Goal: Obtain resource: Download file/media

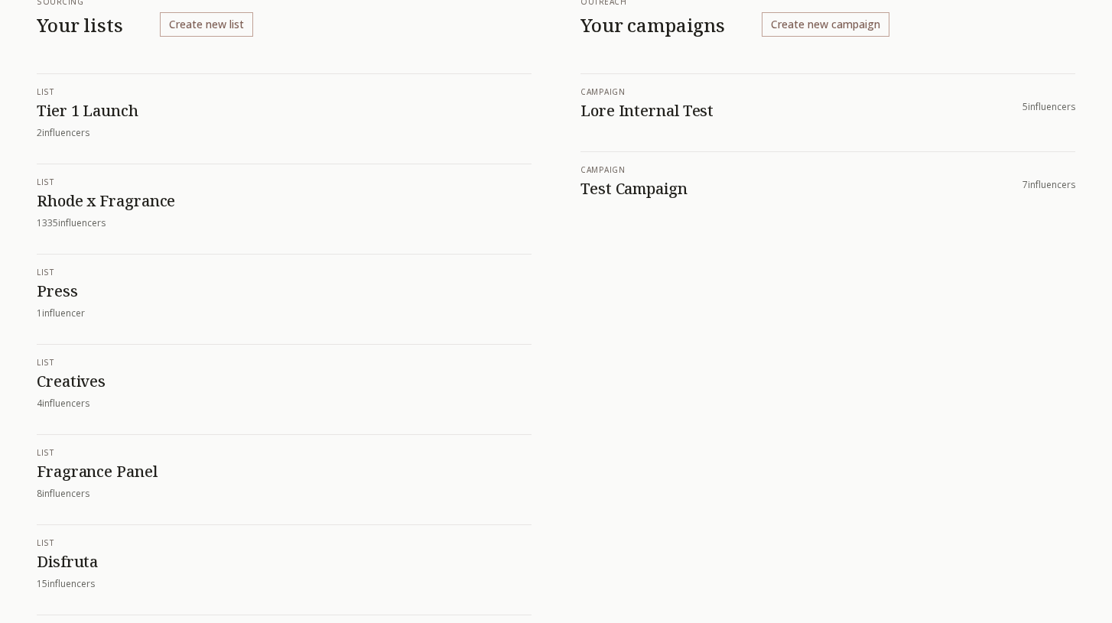
scroll to position [118, 0]
click at [143, 200] on h1 "Rhode x Fragrance" at bounding box center [284, 200] width 495 height 20
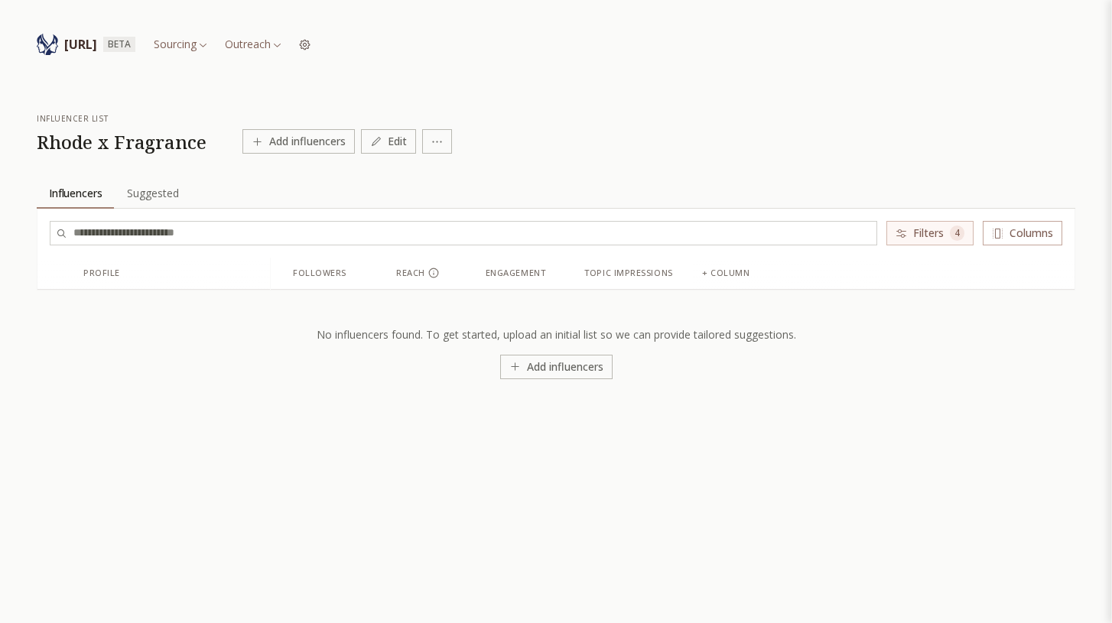
click at [150, 200] on span "Suggested" at bounding box center [153, 193] width 64 height 21
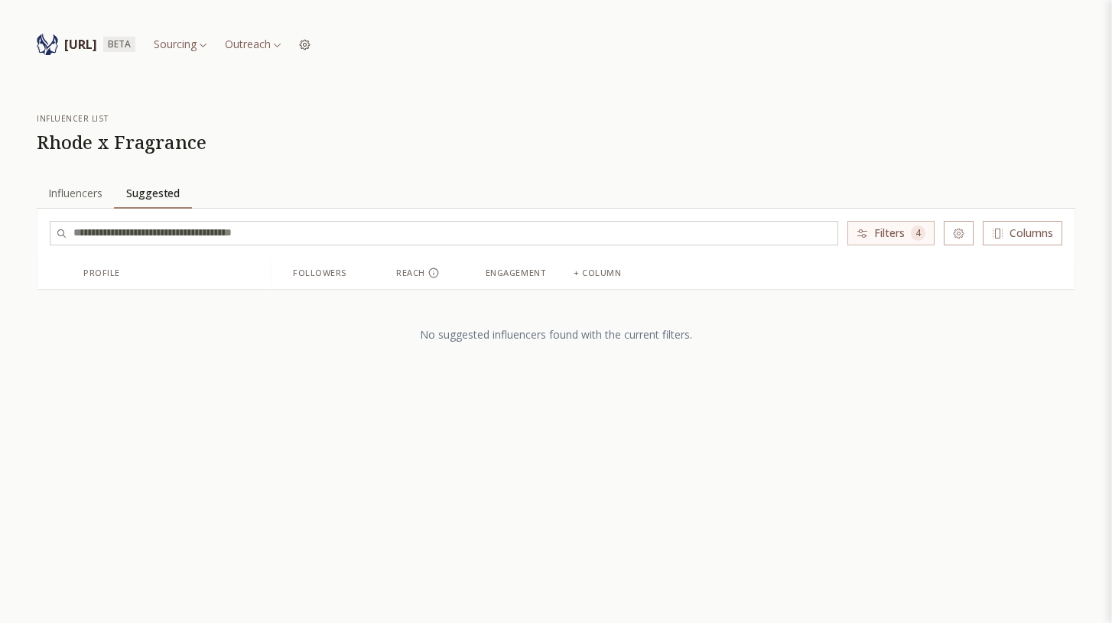
click at [106, 199] on span "Influencers" at bounding box center [75, 193] width 67 height 21
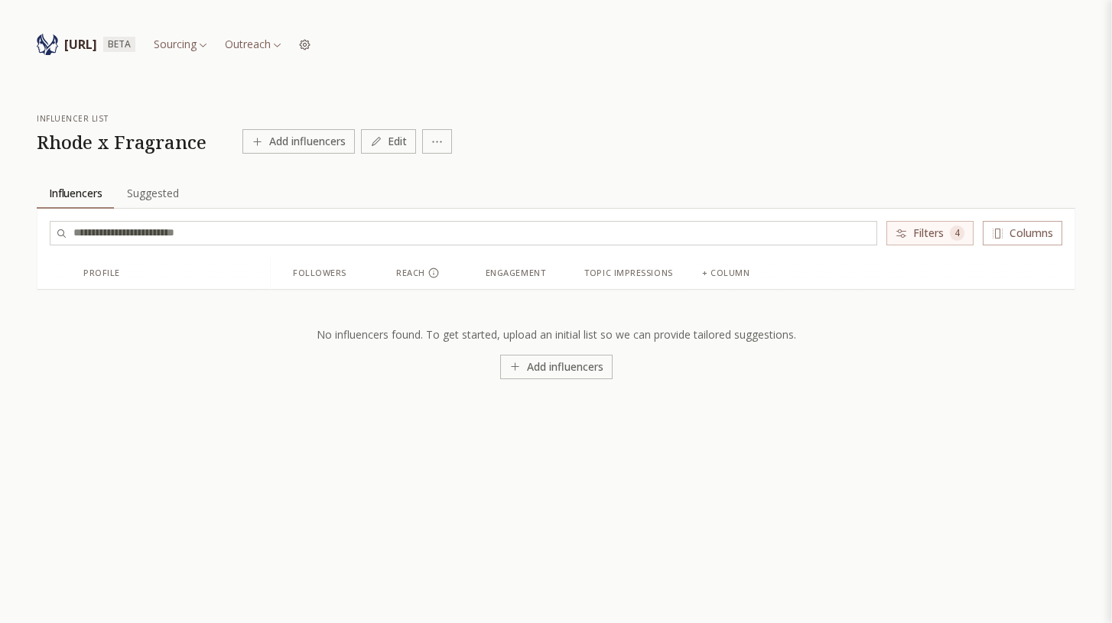
click at [266, 45] on html "INFLUENCERLIST.AI BETA Sourcing Outreach influencer list Rhode x Fragrance Add …" at bounding box center [556, 356] width 1112 height 712
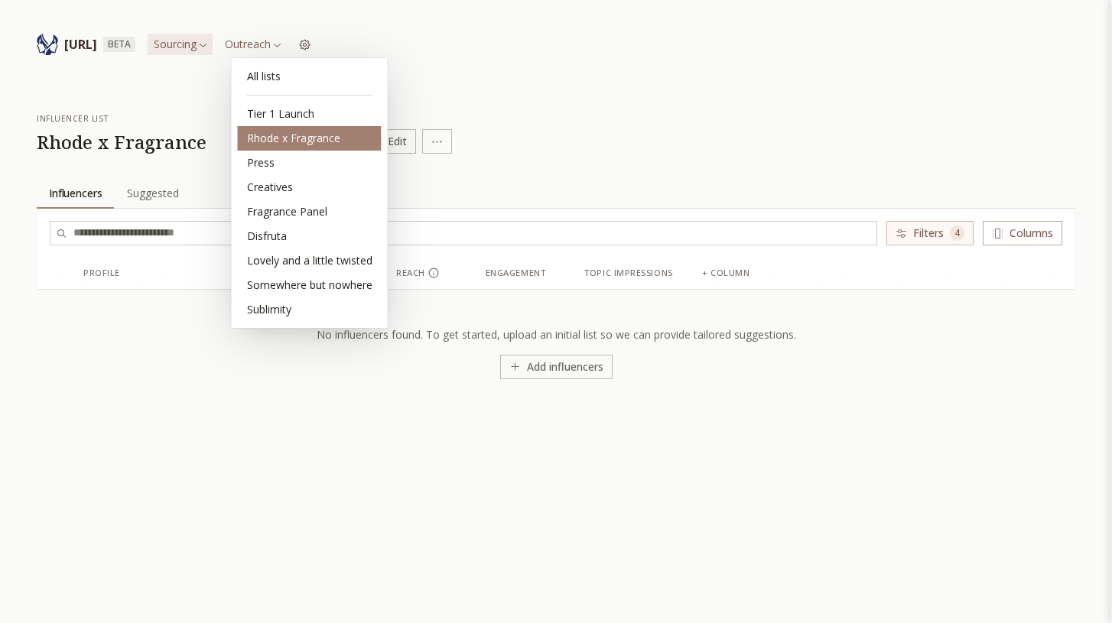
click at [319, 143] on div "Rhode x Fragrance" at bounding box center [310, 138] width 144 height 24
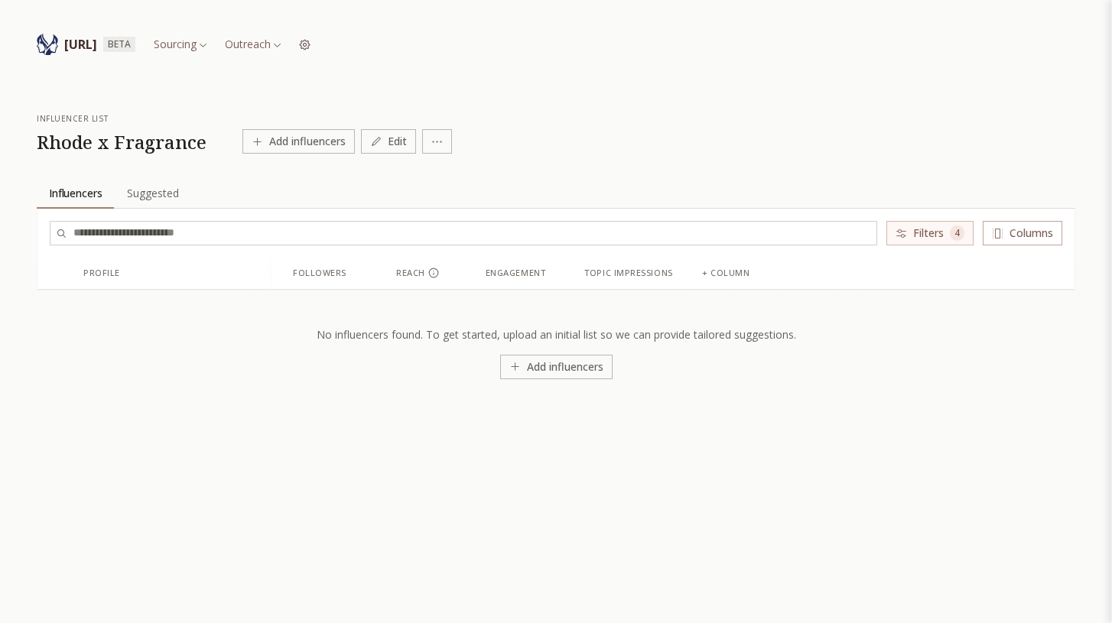
click at [956, 223] on button "Filters 4" at bounding box center [929, 233] width 87 height 24
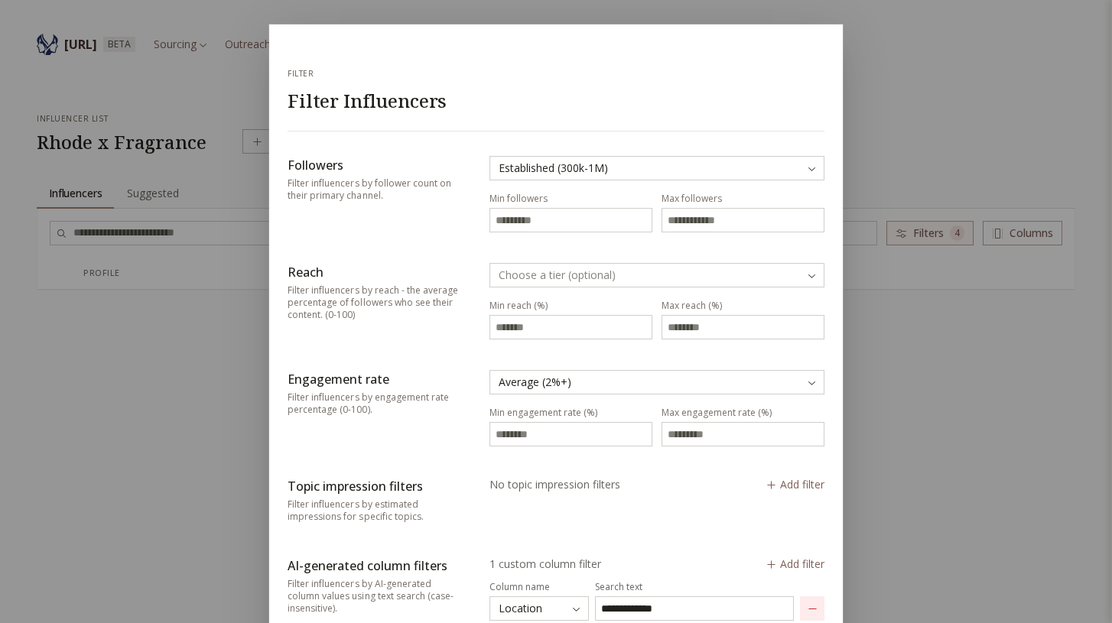
scroll to position [194, 0]
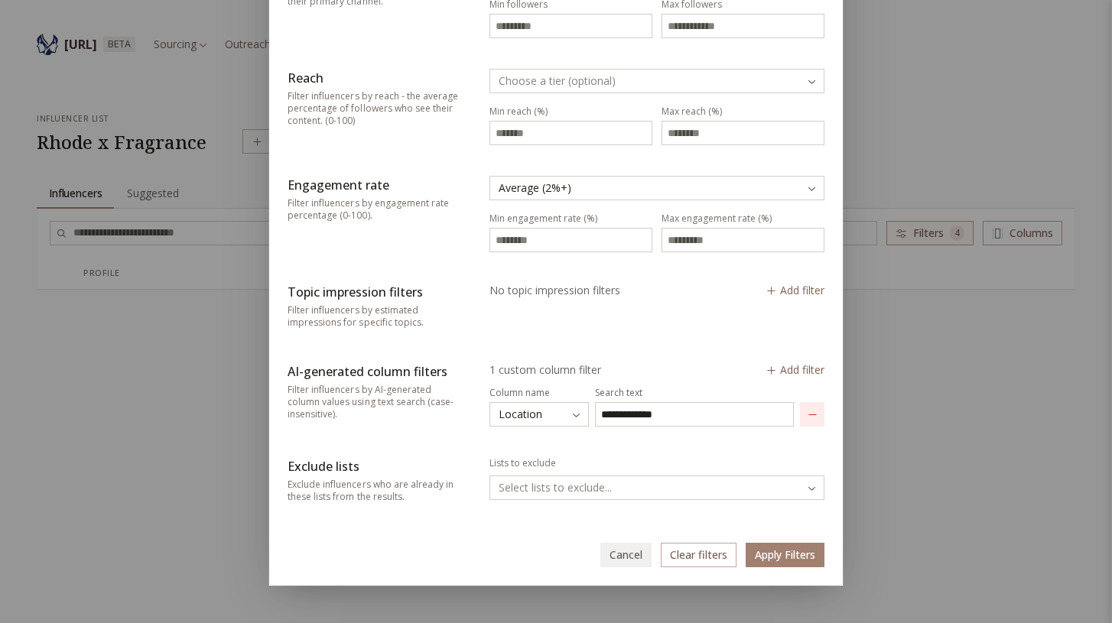
click at [697, 561] on button "Clear filters" at bounding box center [699, 555] width 76 height 24
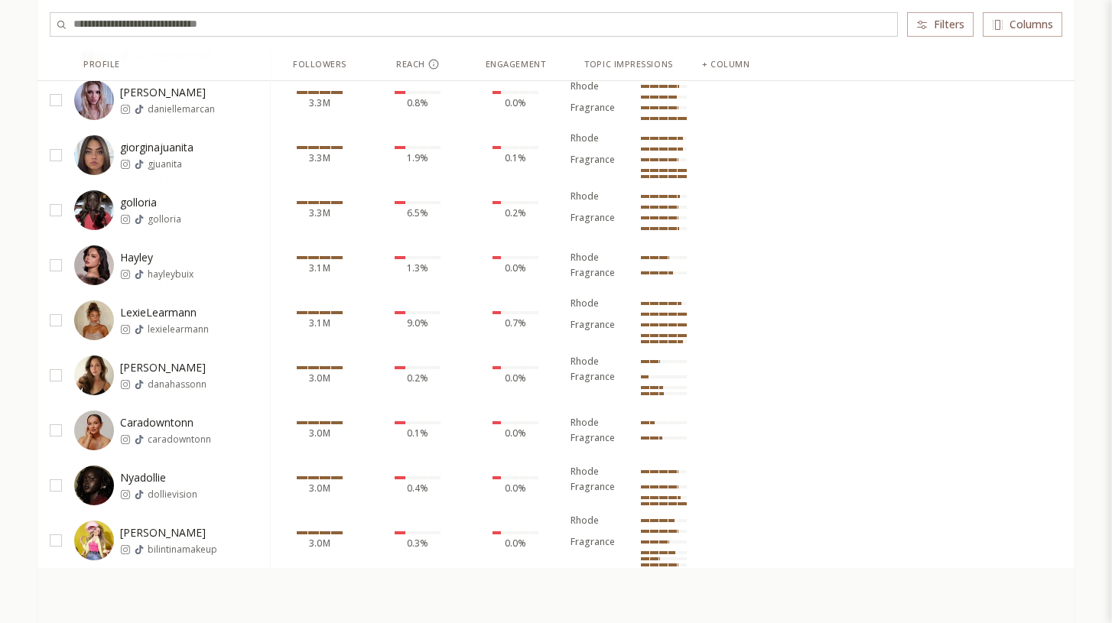
scroll to position [0, 0]
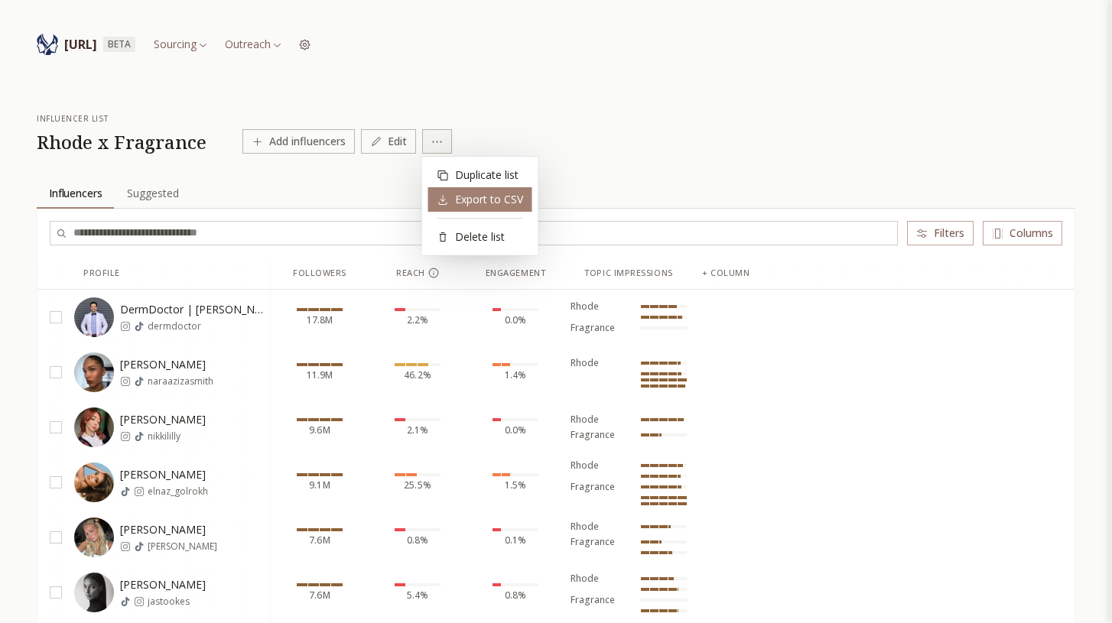
click at [482, 201] on div "Export to CSV" at bounding box center [480, 199] width 86 height 15
